Goal: Transaction & Acquisition: Purchase product/service

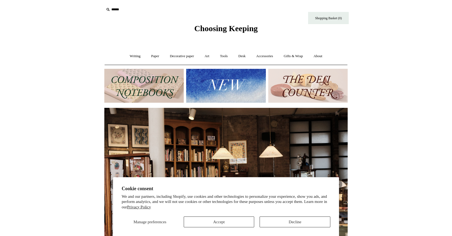
click at [283, 222] on button "Decline" at bounding box center [295, 222] width 71 height 11
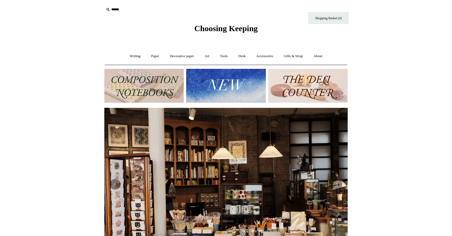
click at [228, 92] on img at bounding box center [225, 86] width 79 height 34
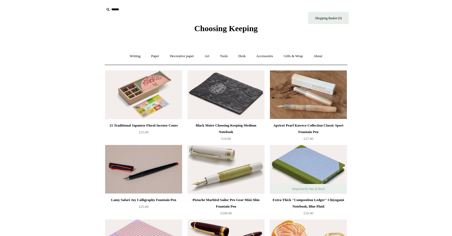
click at [114, 9] on input "text" at bounding box center [137, 10] width 67 height 10
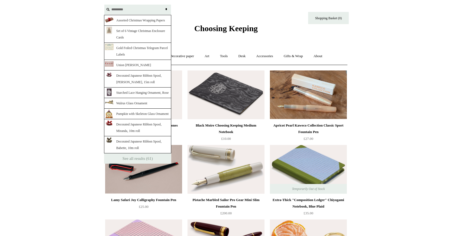
type input "*********"
click at [166, 9] on input "*" at bounding box center [165, 9] width 5 height 9
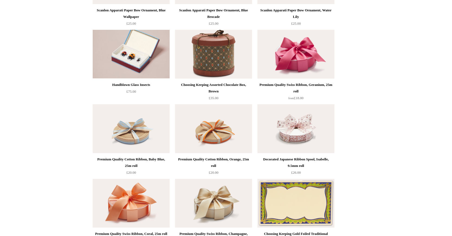
scroll to position [673, 0]
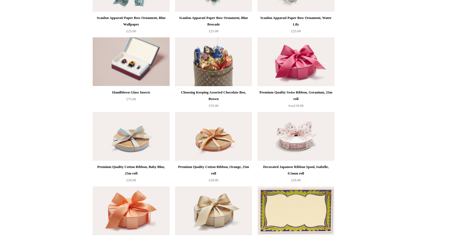
click at [213, 61] on img at bounding box center [213, 61] width 77 height 49
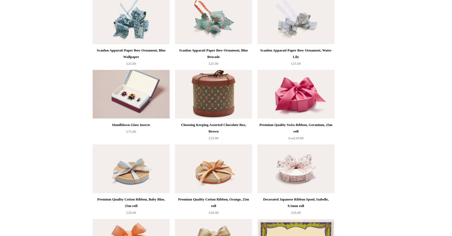
scroll to position [676, 0]
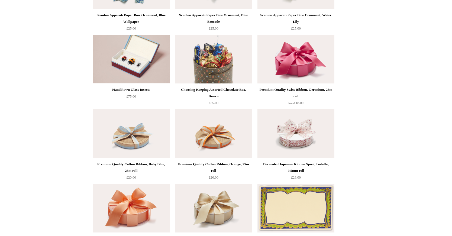
click at [190, 66] on img at bounding box center [213, 59] width 77 height 49
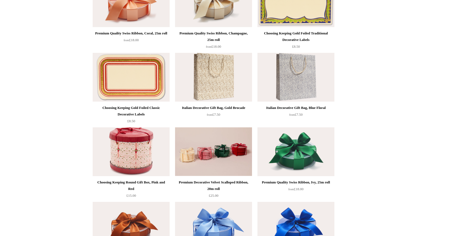
scroll to position [881, 0]
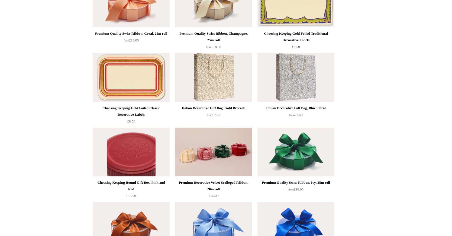
click at [136, 154] on img at bounding box center [131, 152] width 77 height 49
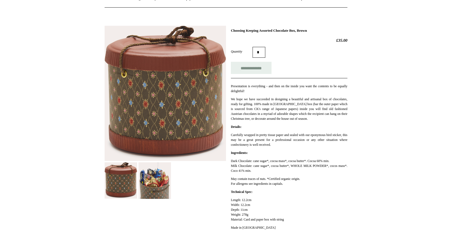
scroll to position [58, 0]
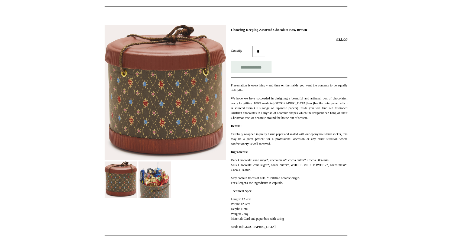
click at [154, 182] on img at bounding box center [154, 180] width 33 height 37
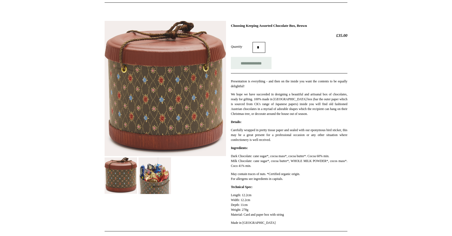
scroll to position [66, 0]
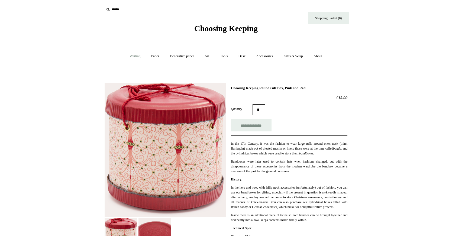
click at [134, 57] on link "Writing +" at bounding box center [135, 56] width 21 height 14
